Goal: Information Seeking & Learning: Learn about a topic

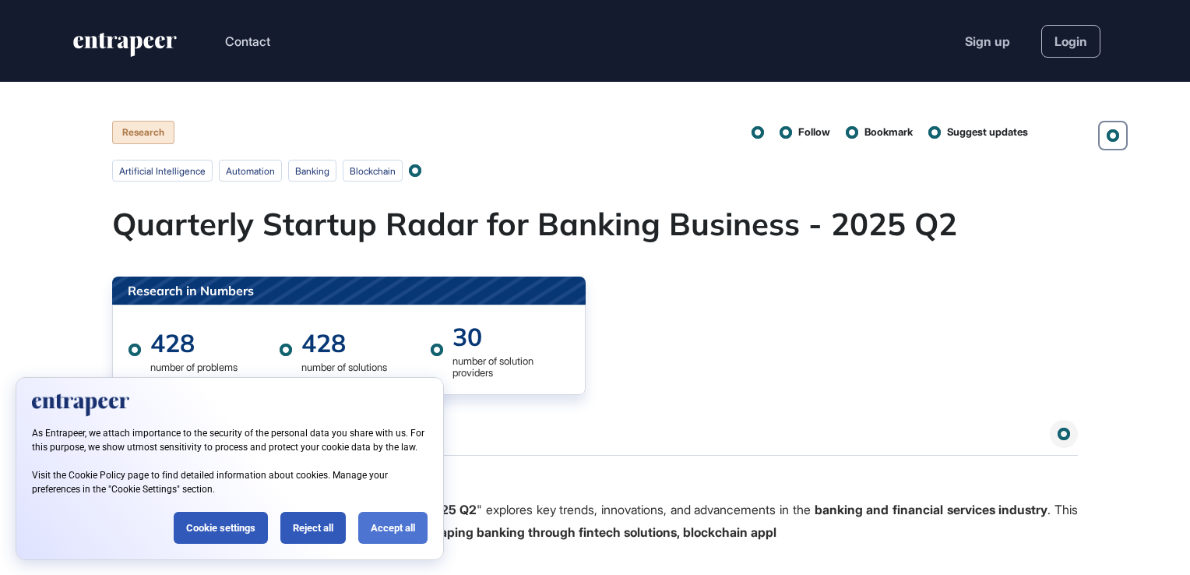
click at [378, 523] on div "Accept all" at bounding box center [392, 528] width 69 height 32
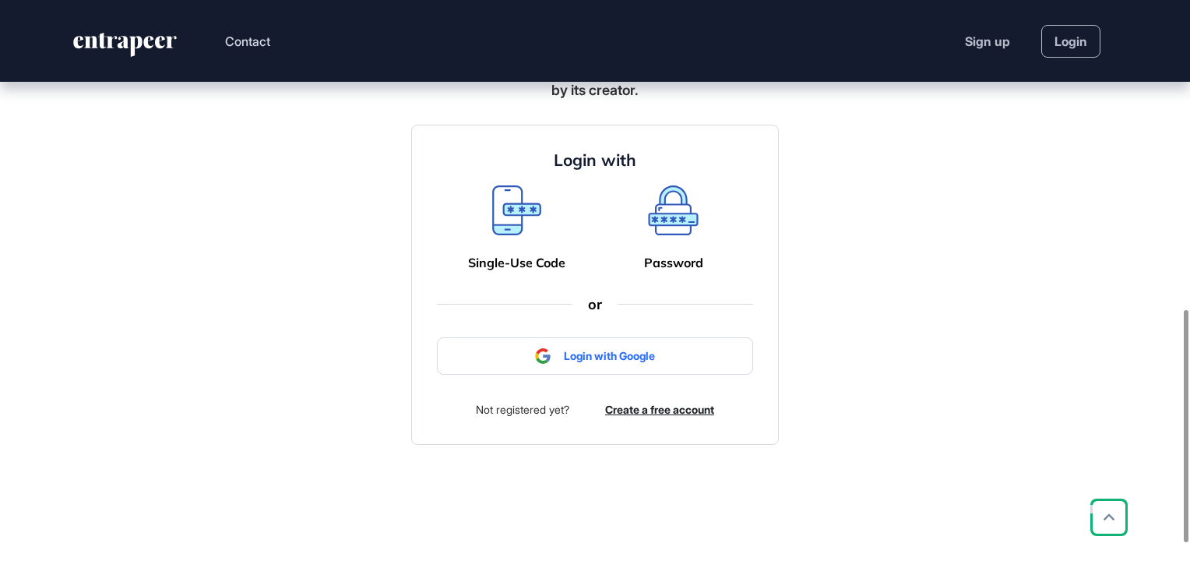
scroll to position [779, 0]
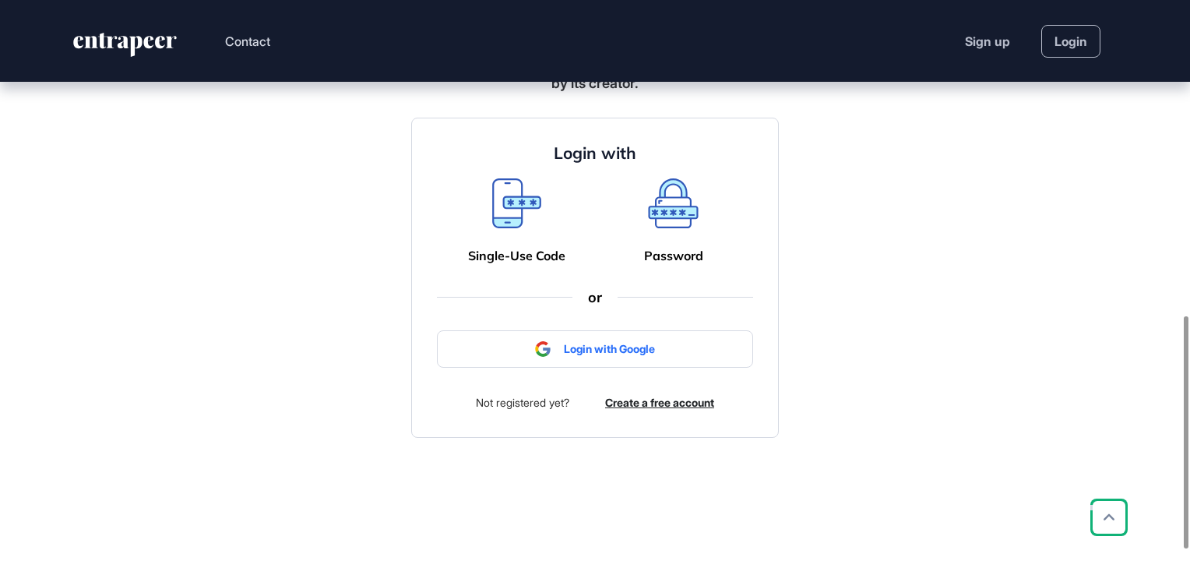
click at [664, 223] on icon at bounding box center [673, 203] width 51 height 50
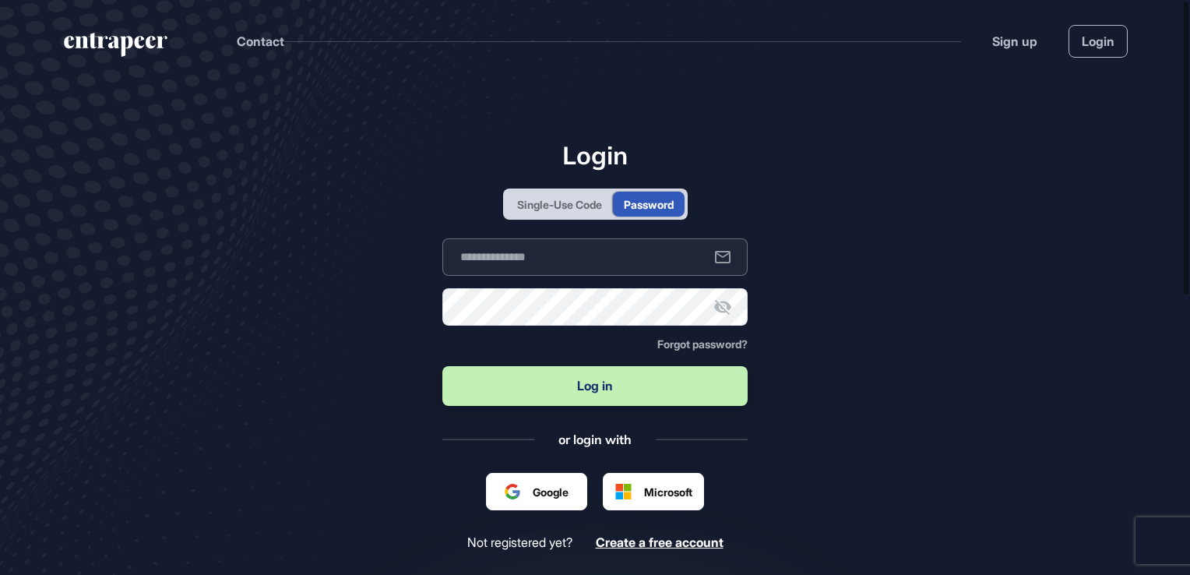
click at [520, 261] on input "text" at bounding box center [594, 256] width 305 height 37
type input "**********"
click at [564, 379] on button "Log in" at bounding box center [594, 386] width 305 height 40
